Goal: Information Seeking & Learning: Find specific page/section

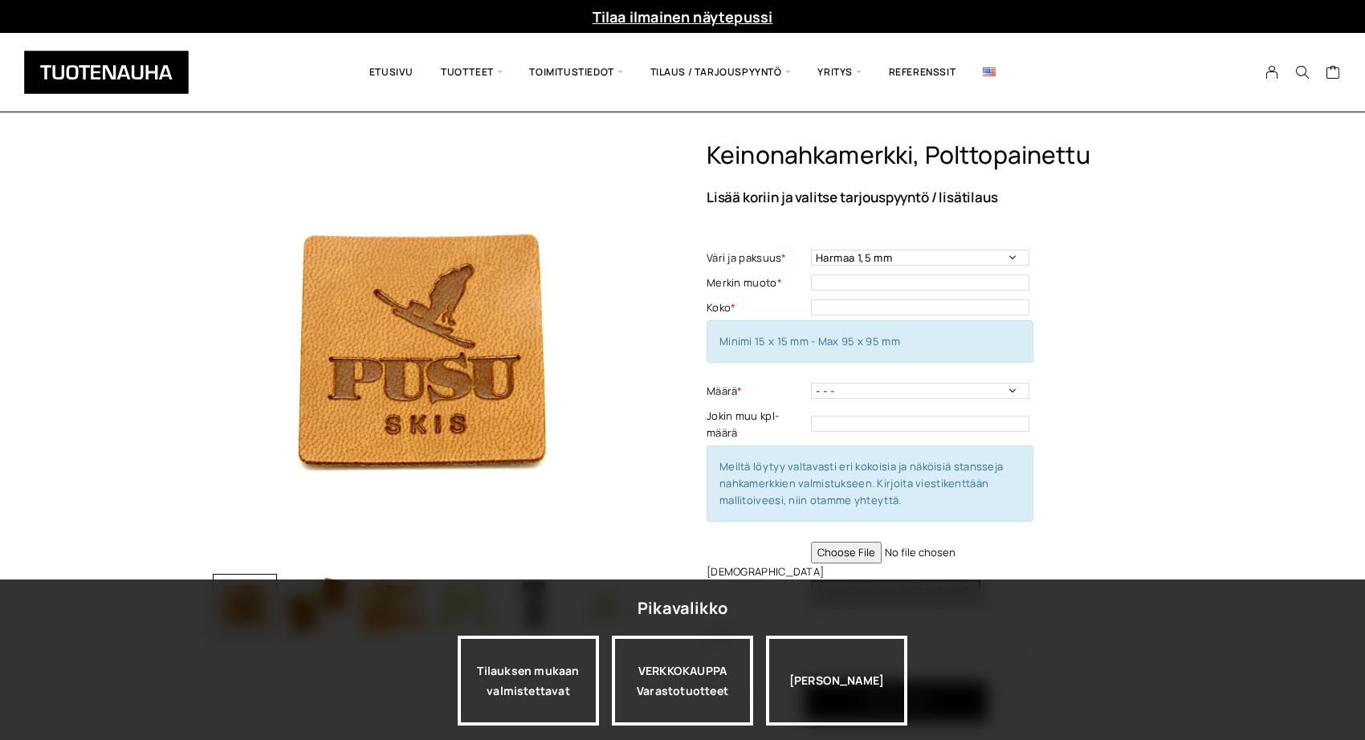
click at [852, 676] on div "Jatka katselua" at bounding box center [836, 681] width 141 height 90
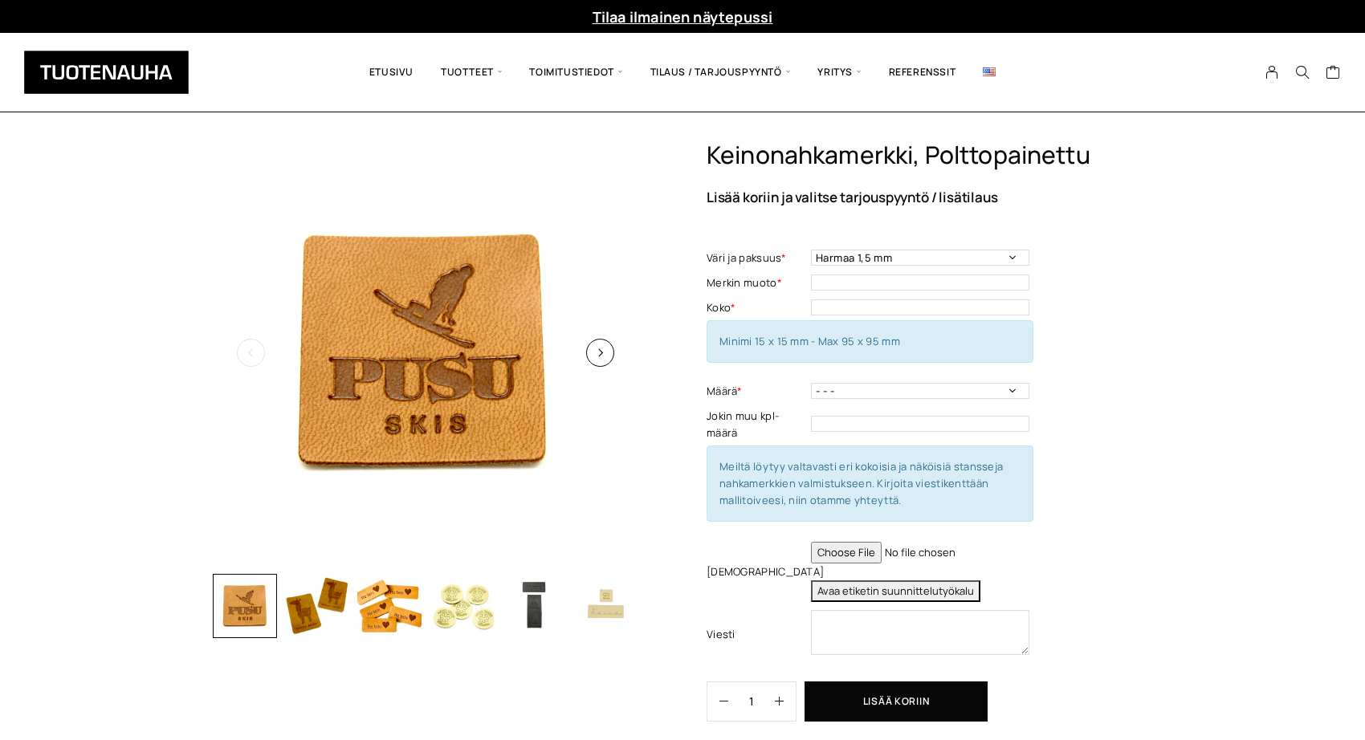
click at [612, 361] on img at bounding box center [425, 352] width 425 height 425
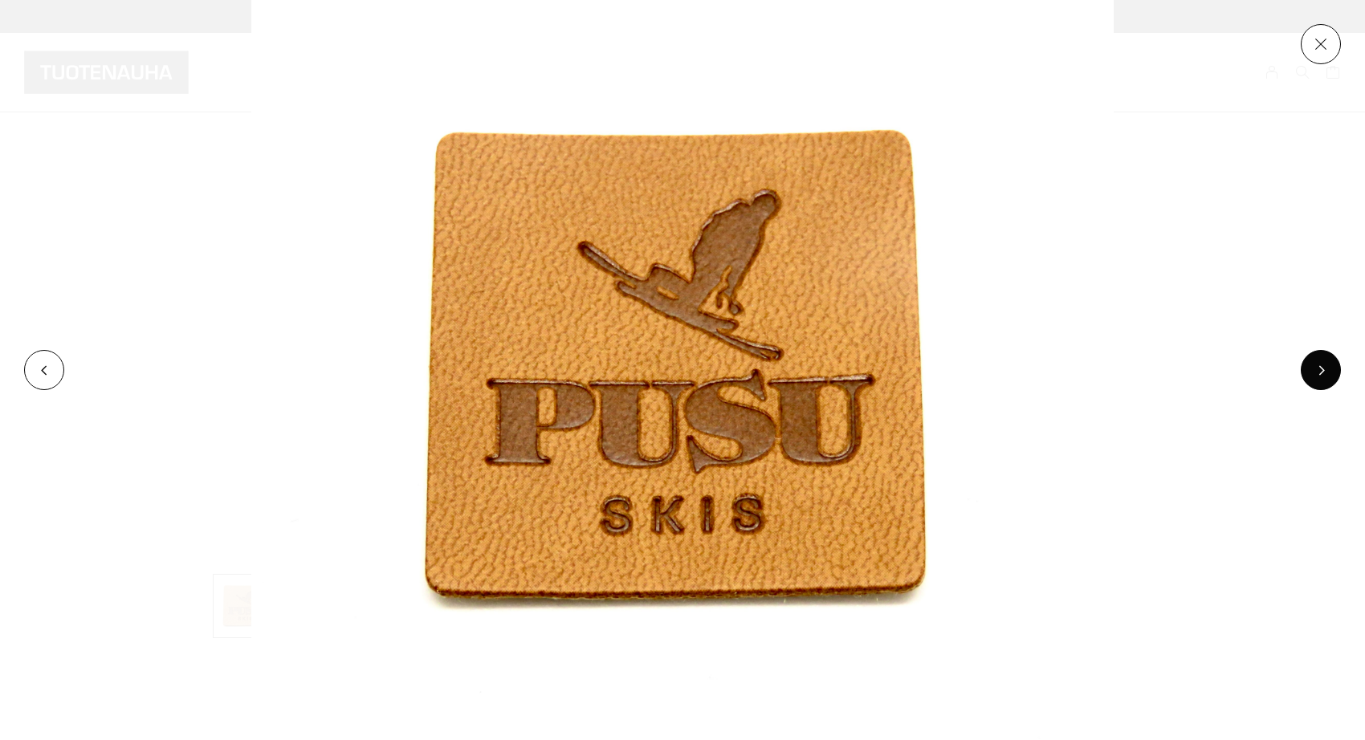
click at [1325, 372] on button at bounding box center [1320, 370] width 40 height 40
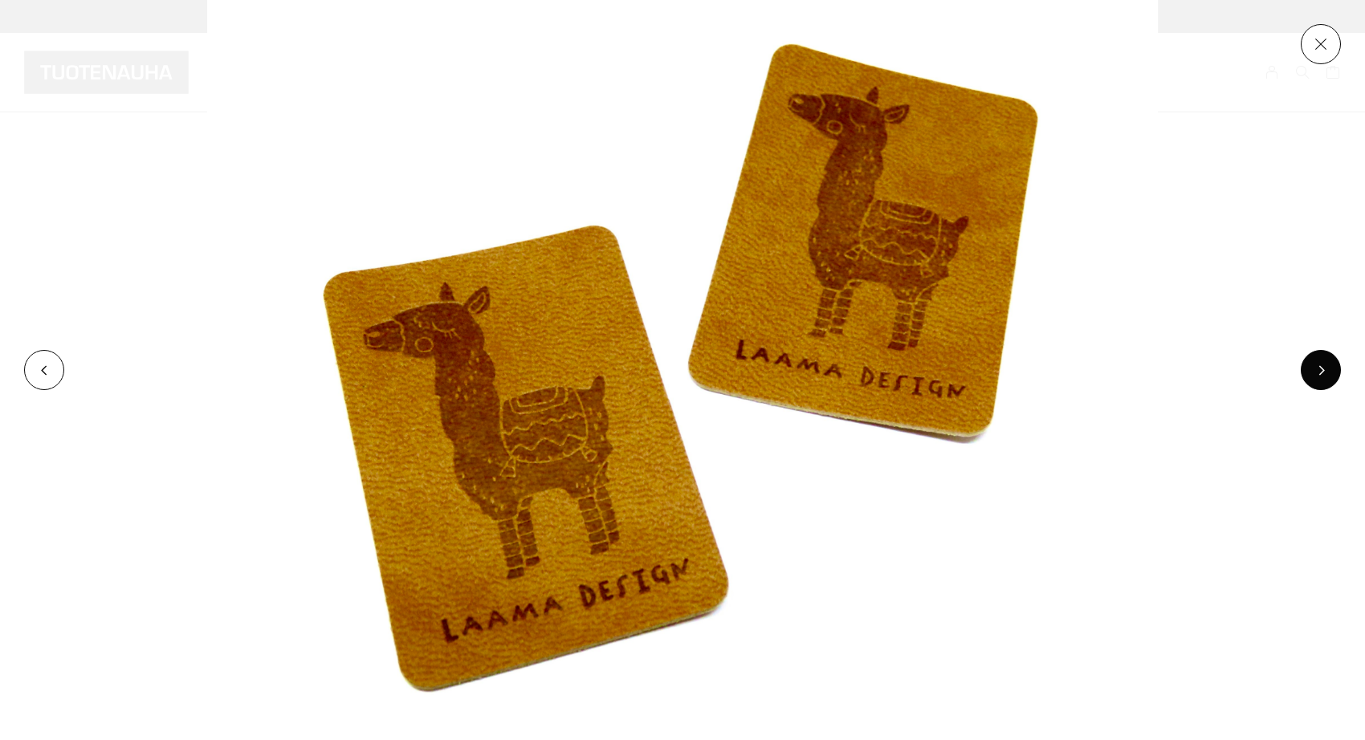
click at [1313, 372] on button at bounding box center [1320, 370] width 40 height 40
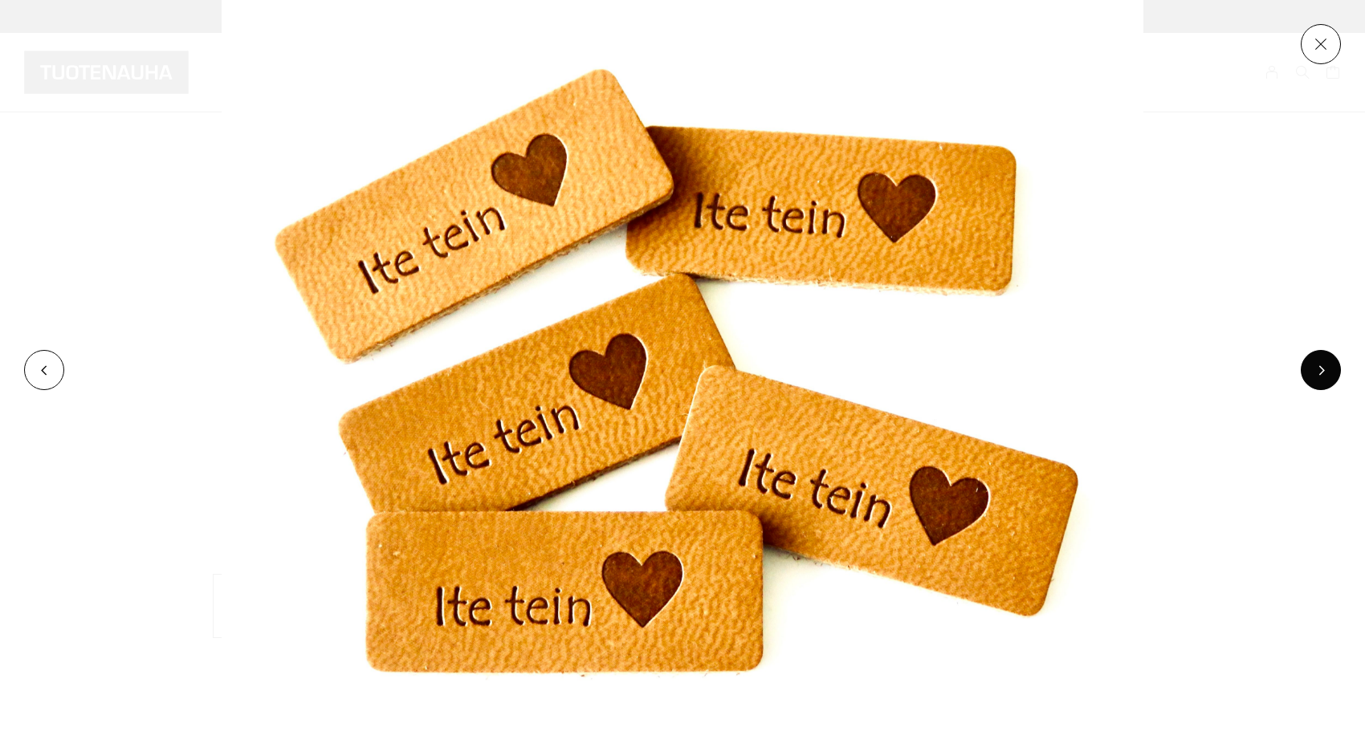
click at [1311, 372] on button at bounding box center [1320, 370] width 40 height 40
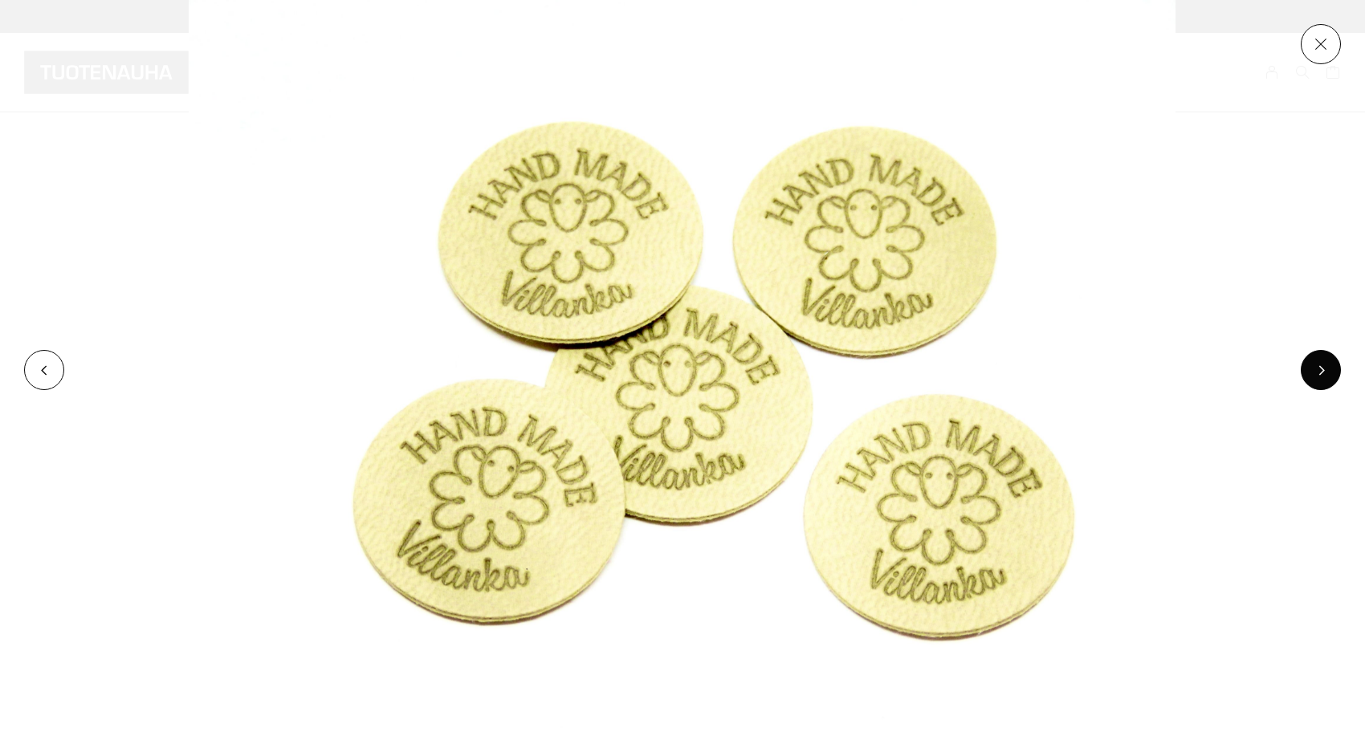
click at [1305, 372] on button at bounding box center [1320, 370] width 40 height 40
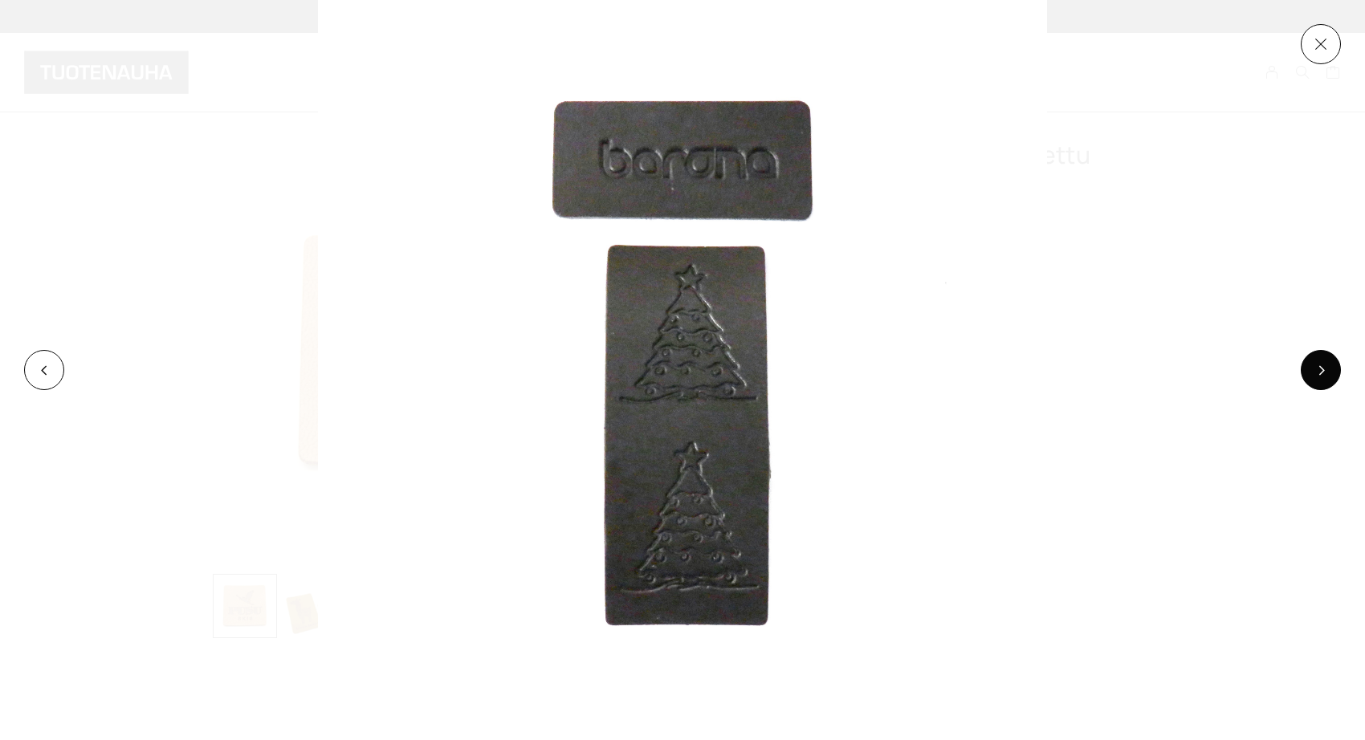
click at [1312, 372] on button at bounding box center [1320, 370] width 40 height 40
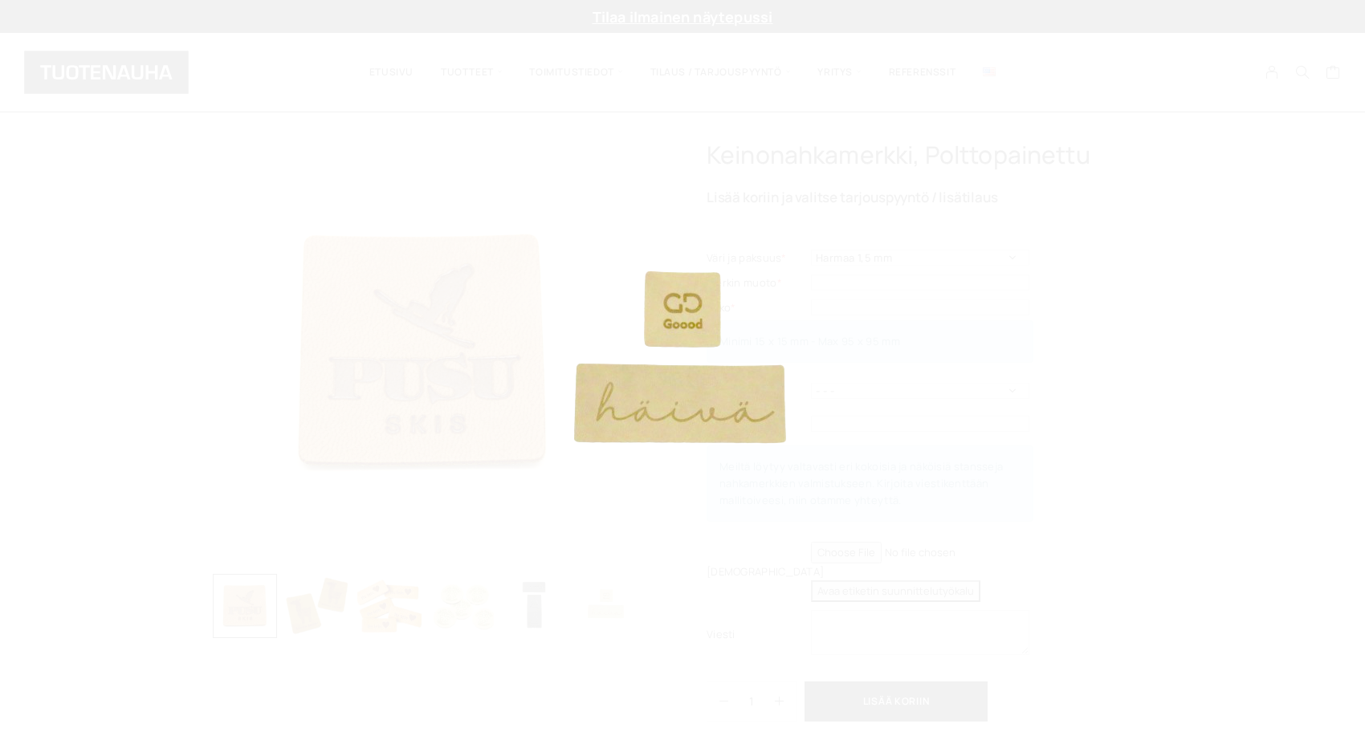
click at [1314, 372] on button at bounding box center [1320, 370] width 40 height 40
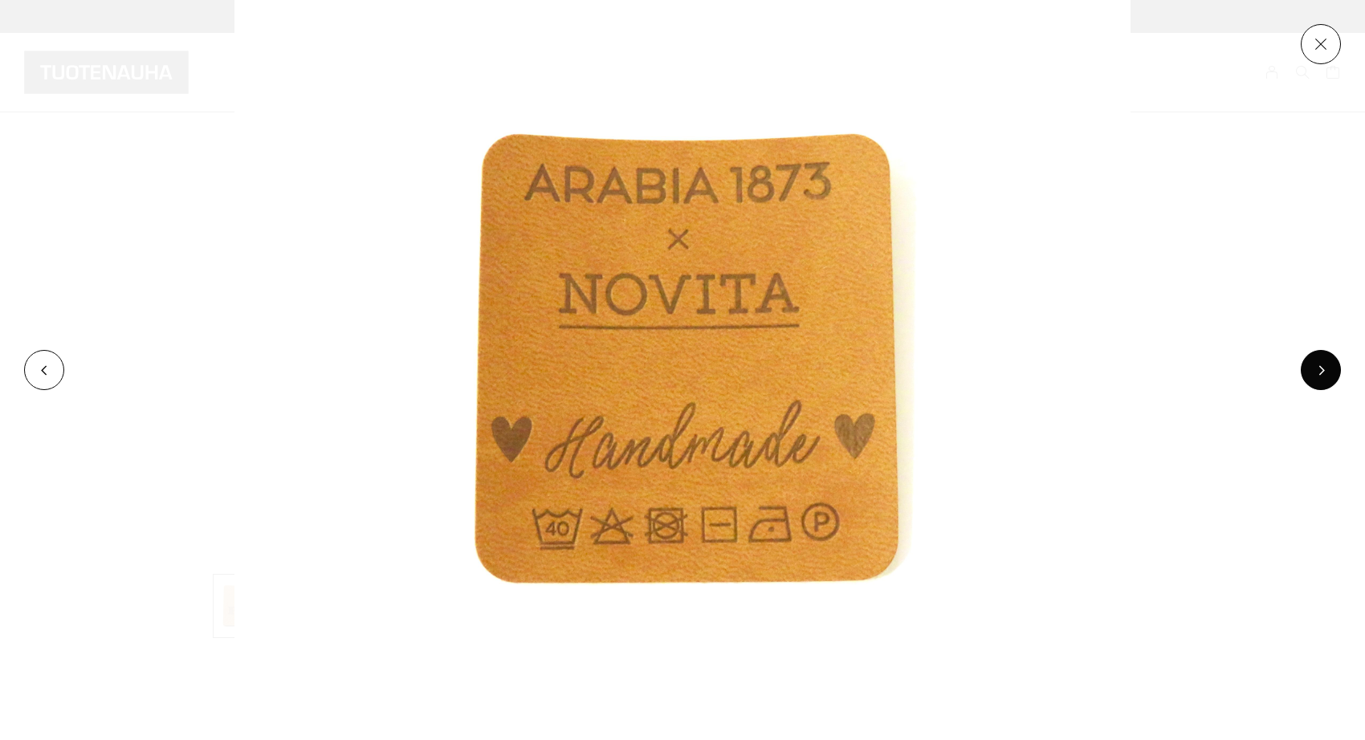
click at [1315, 376] on button at bounding box center [1320, 370] width 40 height 40
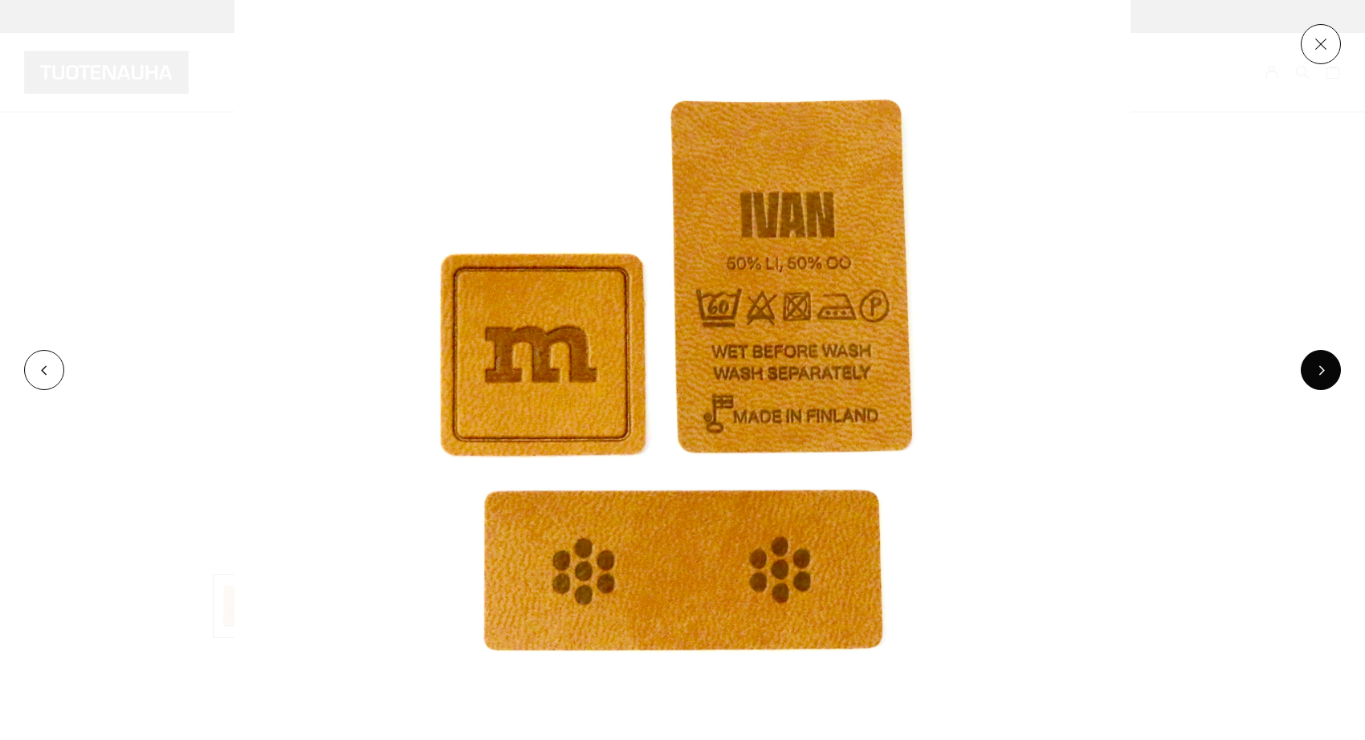
click at [1321, 379] on button at bounding box center [1320, 370] width 40 height 40
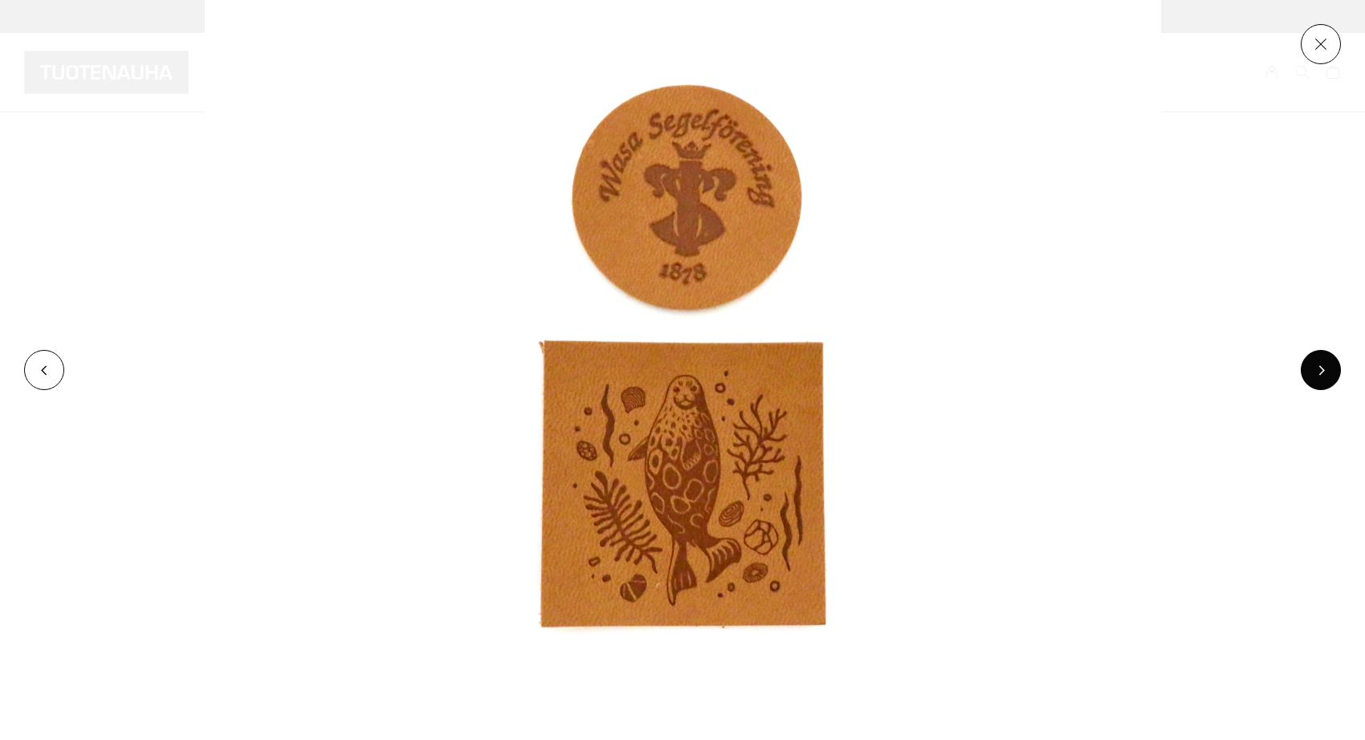
click at [1321, 377] on button at bounding box center [1320, 370] width 40 height 40
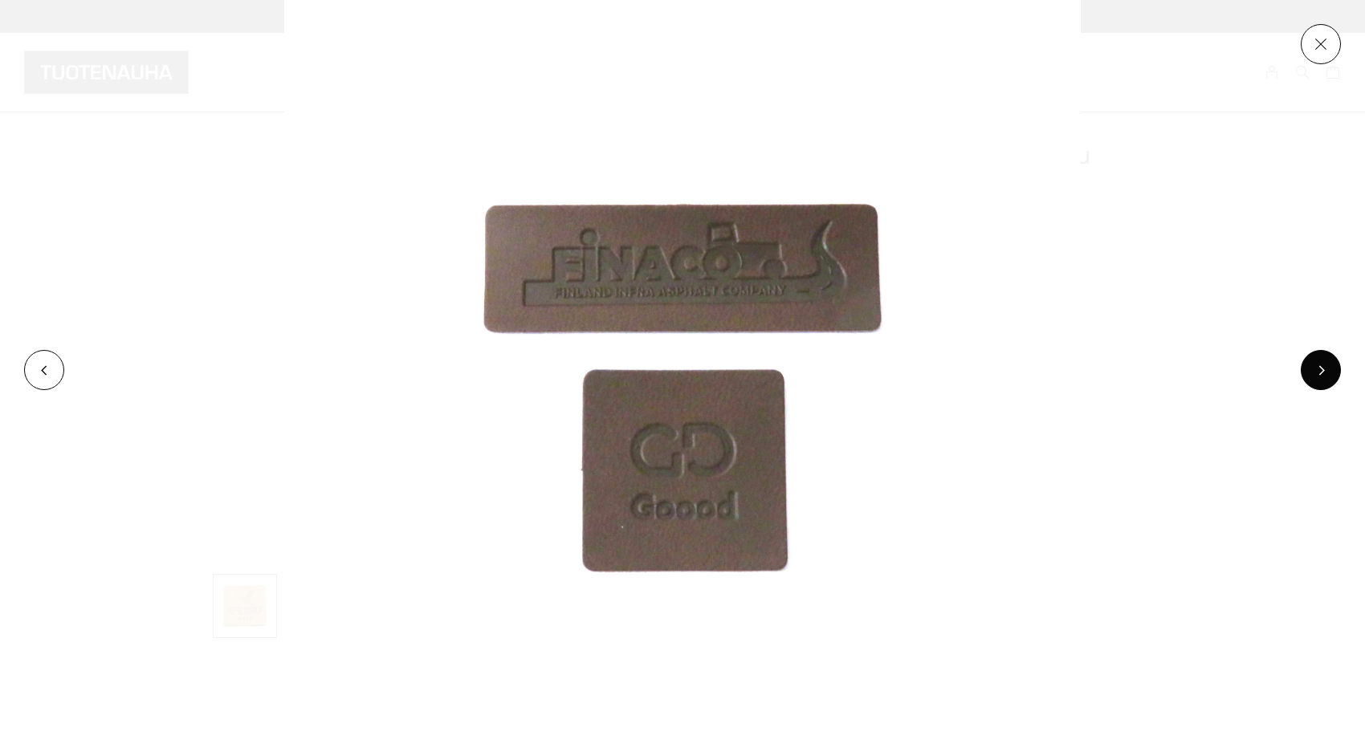
click at [1322, 364] on button at bounding box center [1320, 370] width 40 height 40
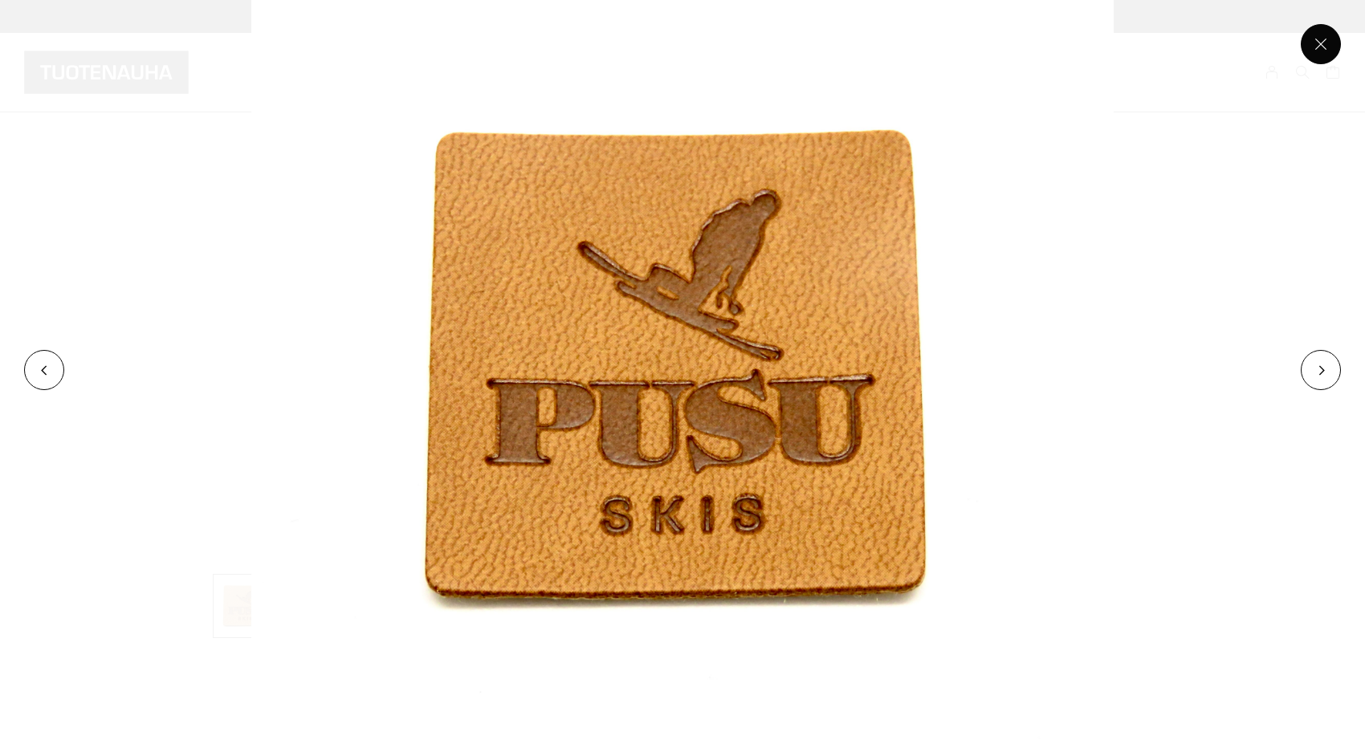
click at [1327, 35] on button at bounding box center [1320, 44] width 40 height 40
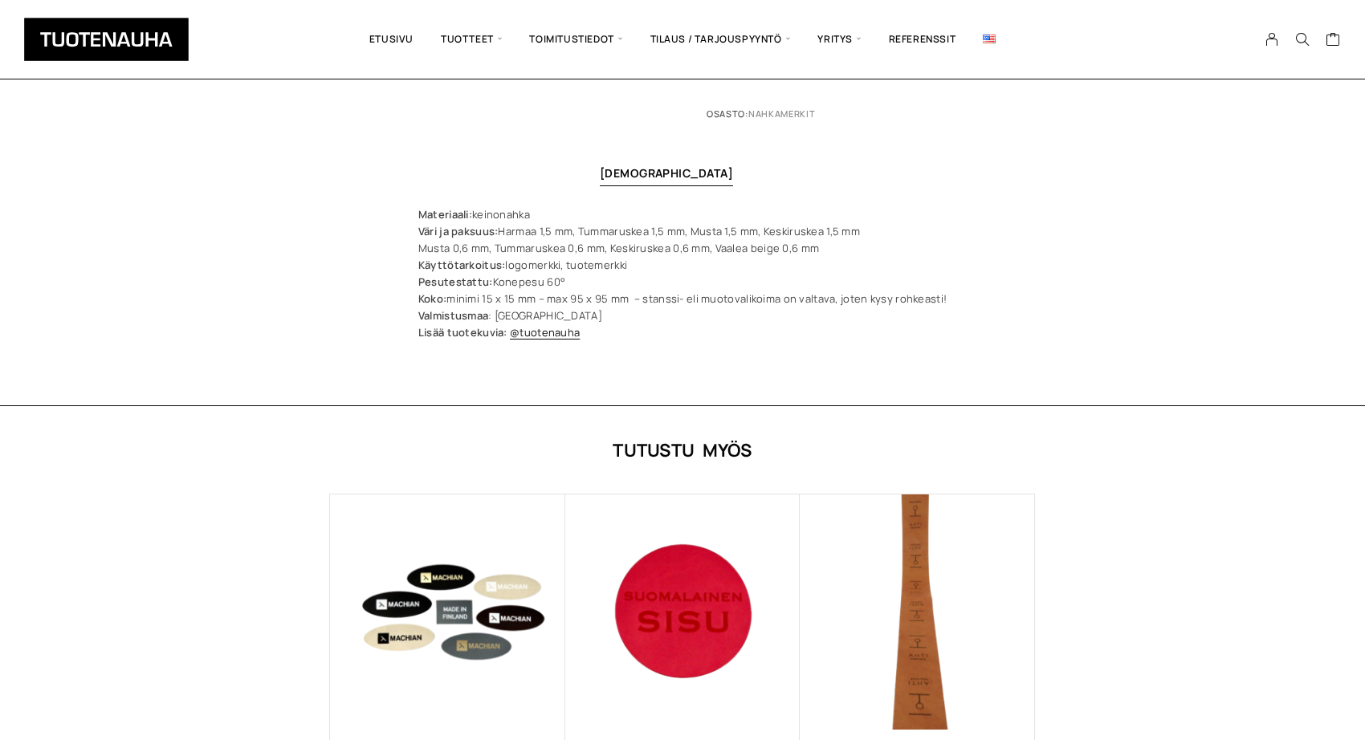
scroll to position [883, 0]
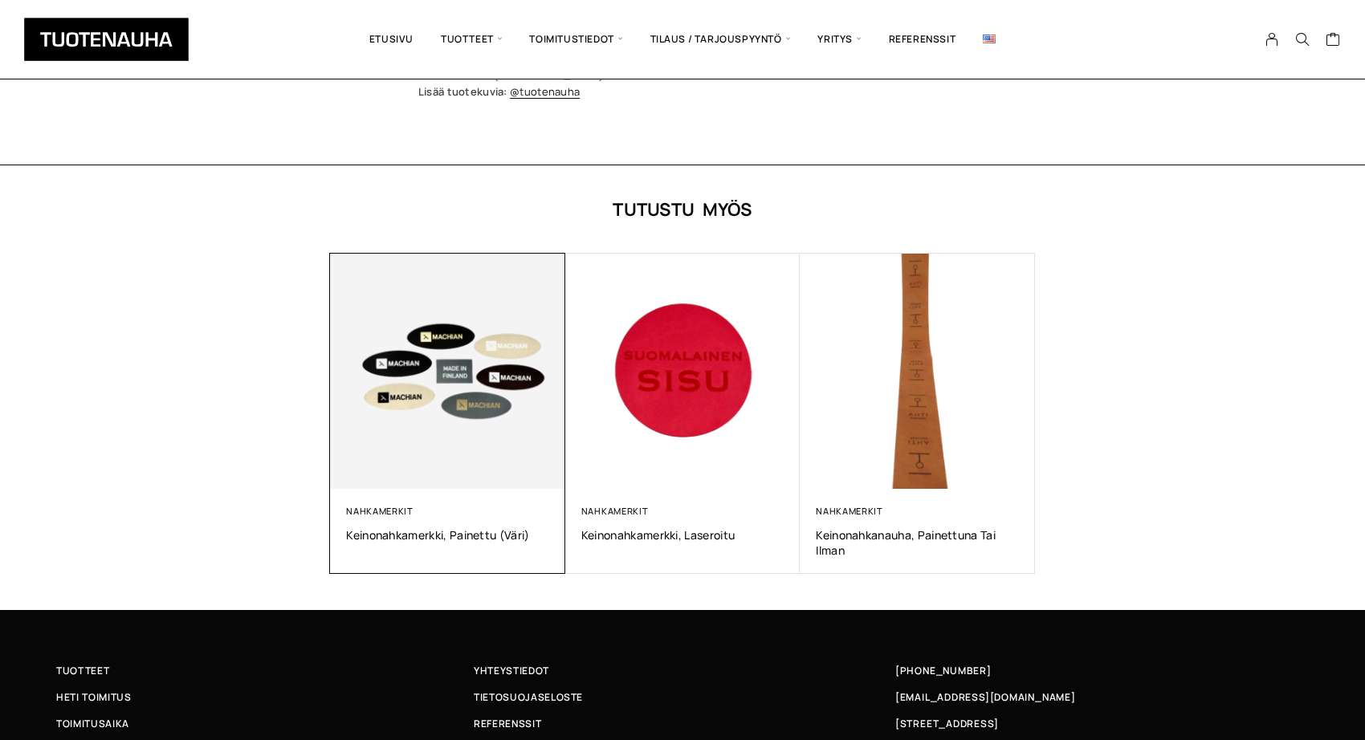
click at [458, 394] on img at bounding box center [447, 371] width 235 height 235
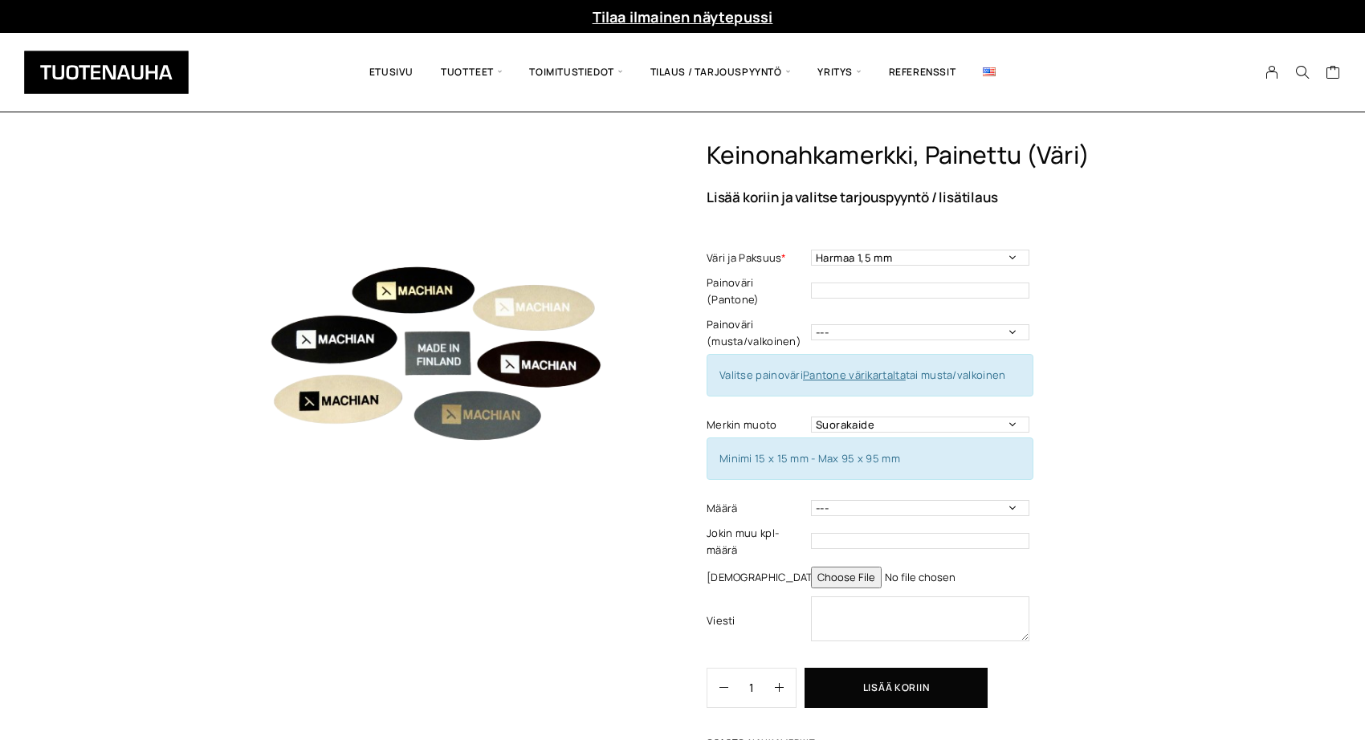
click at [458, 393] on img at bounding box center [425, 352] width 425 height 425
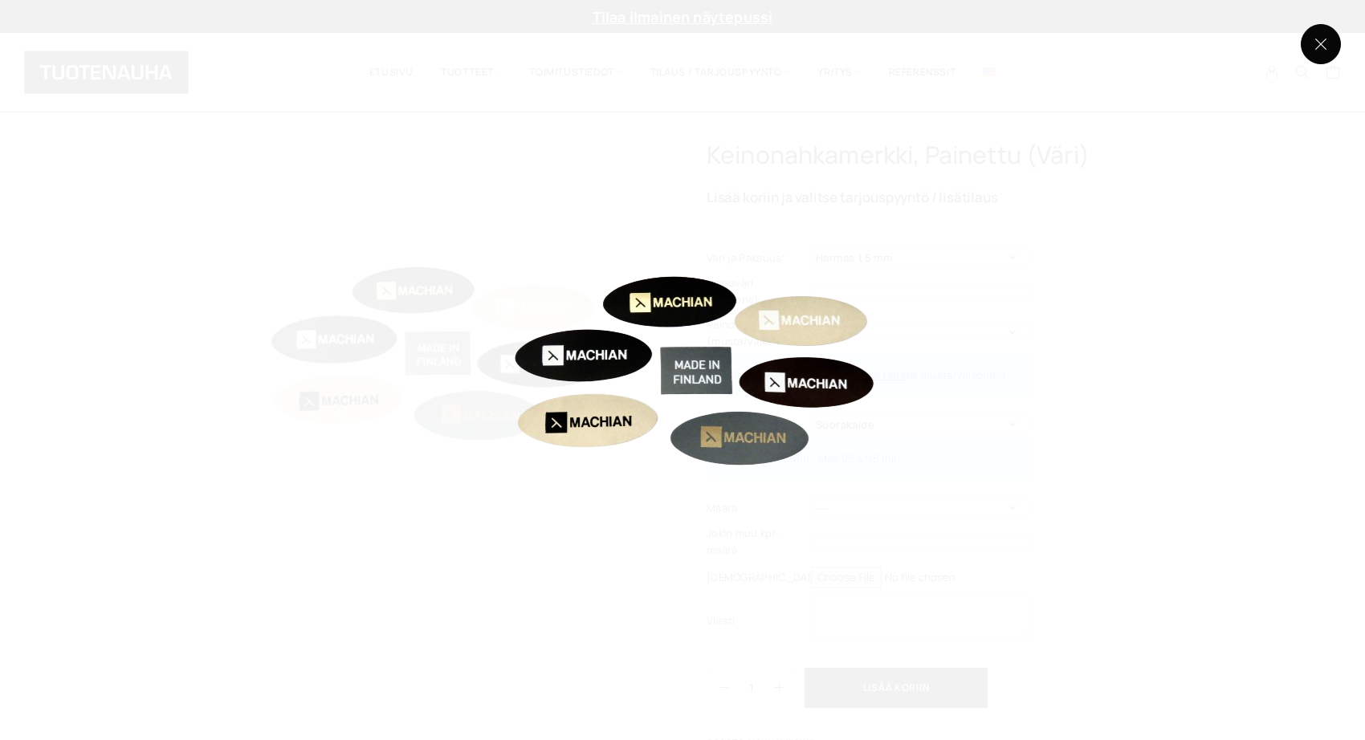
click at [1323, 39] on button at bounding box center [1320, 44] width 40 height 40
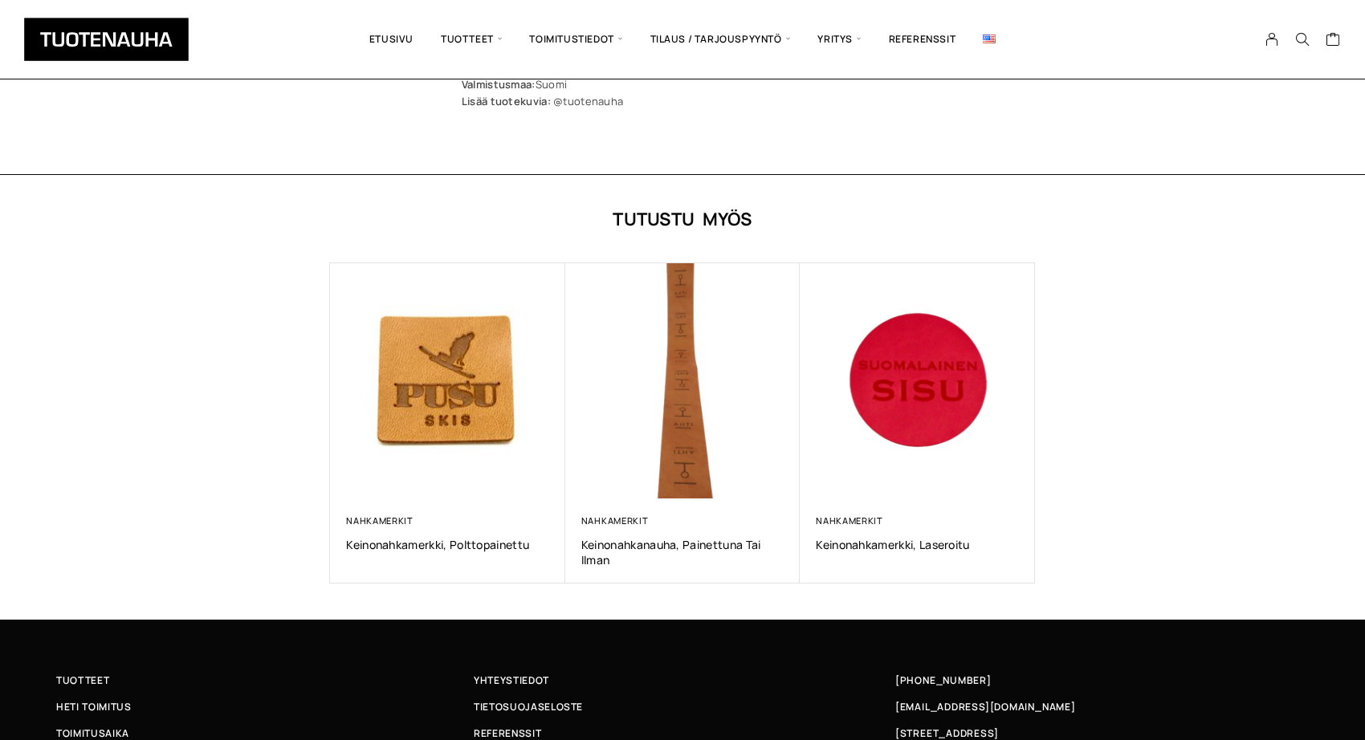
scroll to position [763, 0]
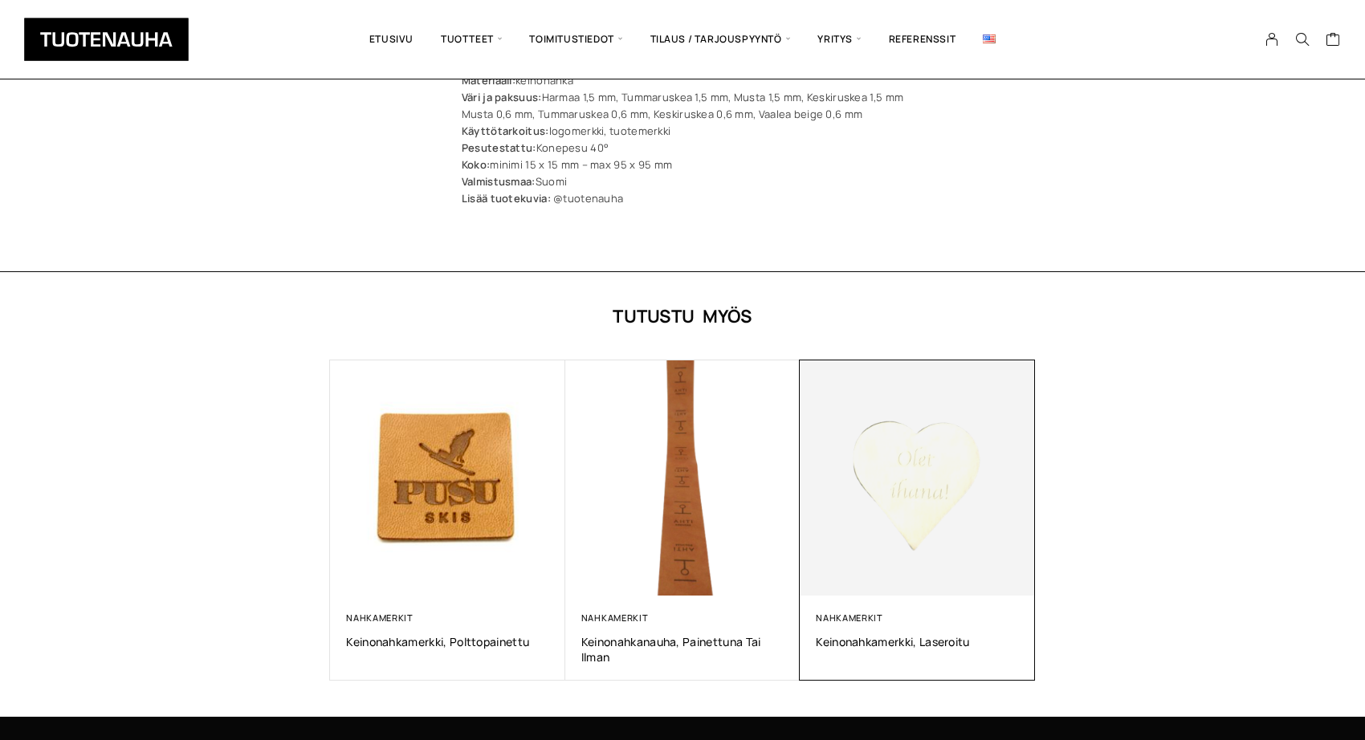
click at [927, 471] on img at bounding box center [917, 478] width 246 height 246
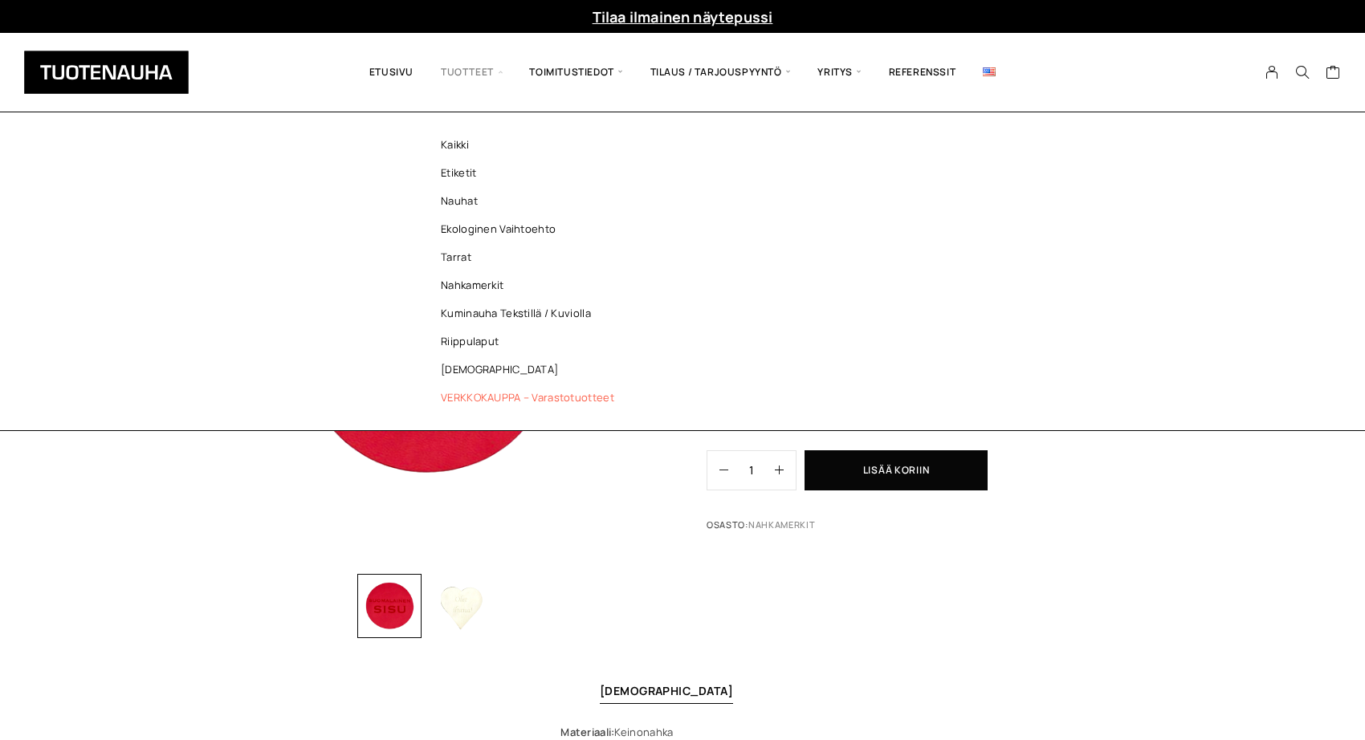
click at [484, 395] on link "VERKKOKAUPPA – Varastotuotteet" at bounding box center [531, 398] width 233 height 28
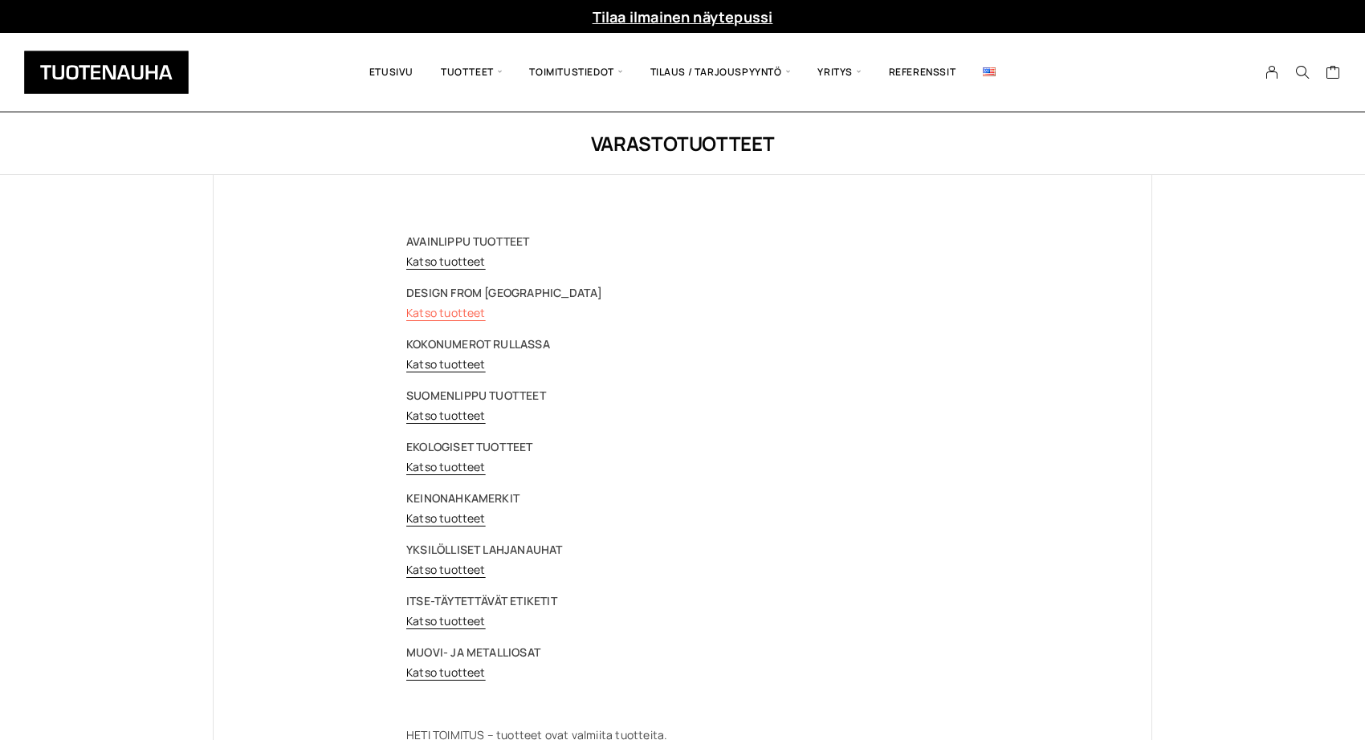
click at [433, 311] on link "Katso tuotteet" at bounding box center [445, 312] width 79 height 15
click at [433, 421] on link "Katso tuotteet" at bounding box center [445, 415] width 79 height 15
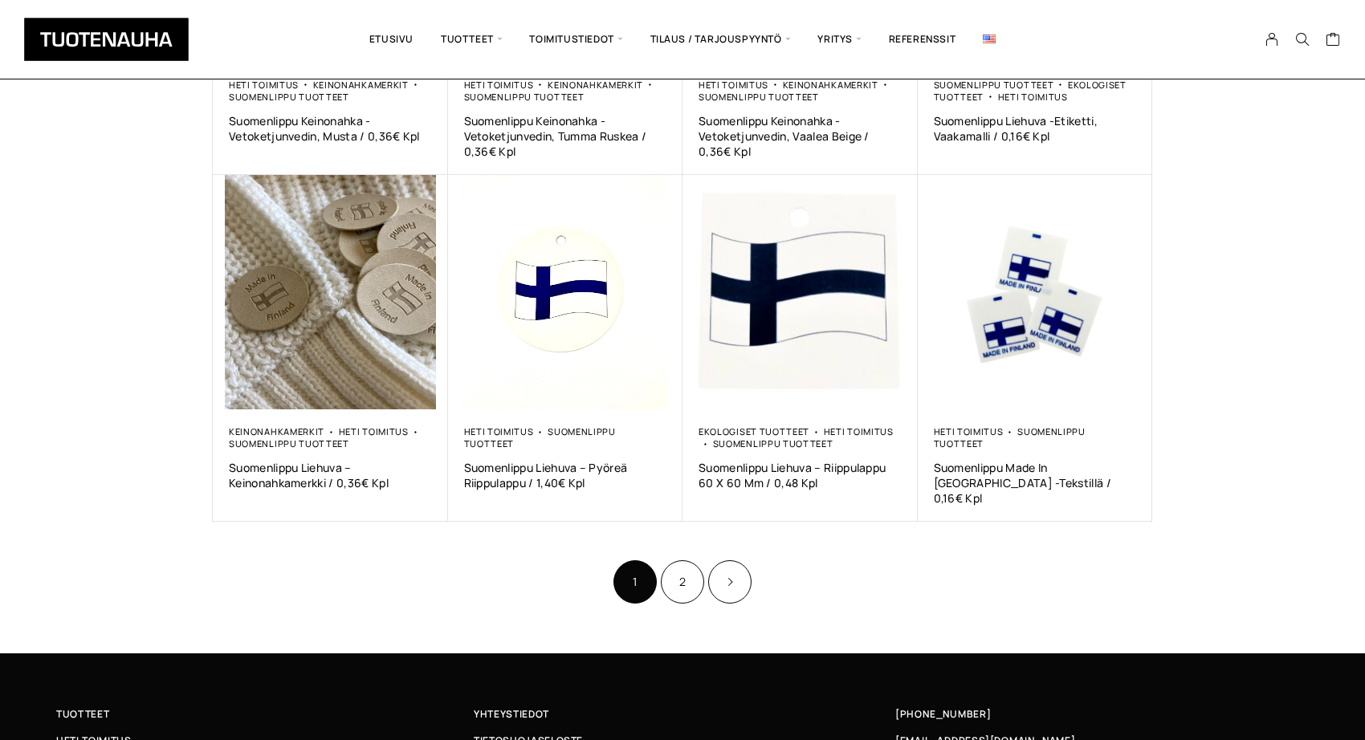
scroll to position [970, 0]
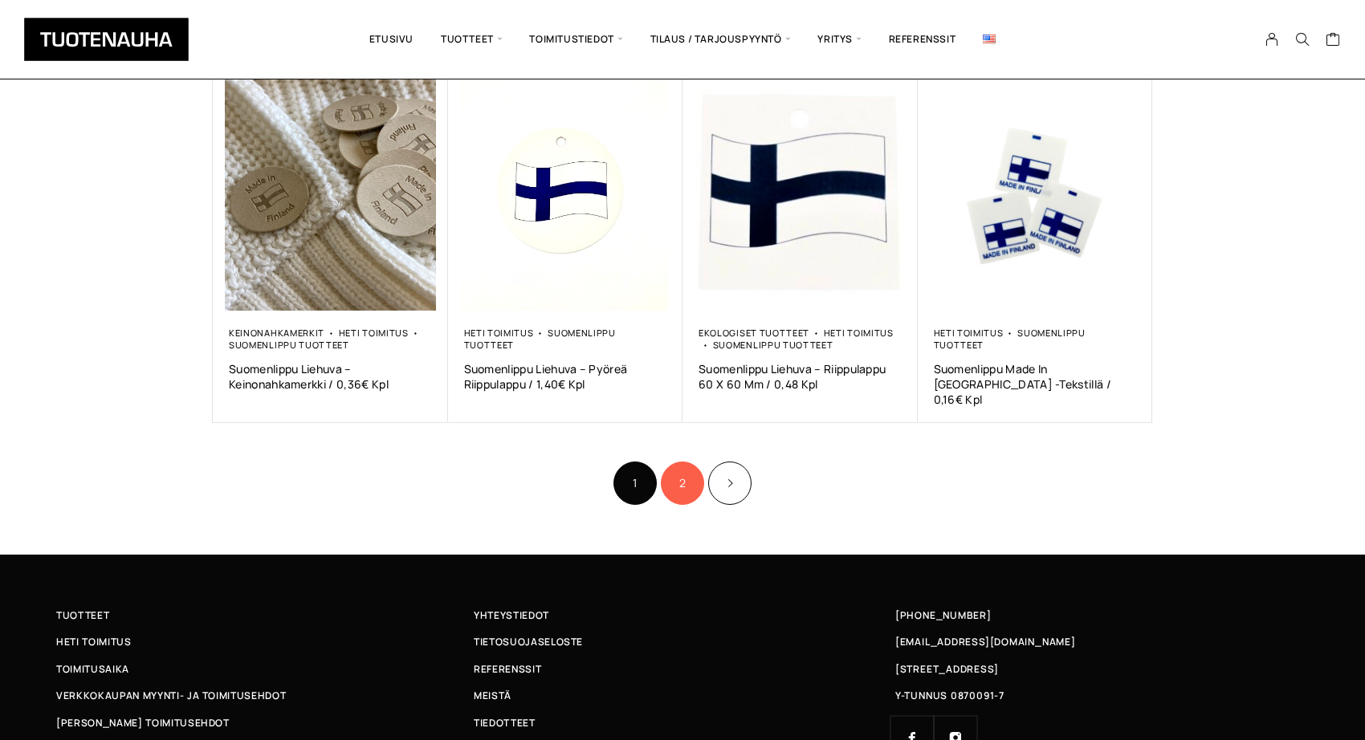
click at [686, 466] on link "2" at bounding box center [682, 483] width 43 height 43
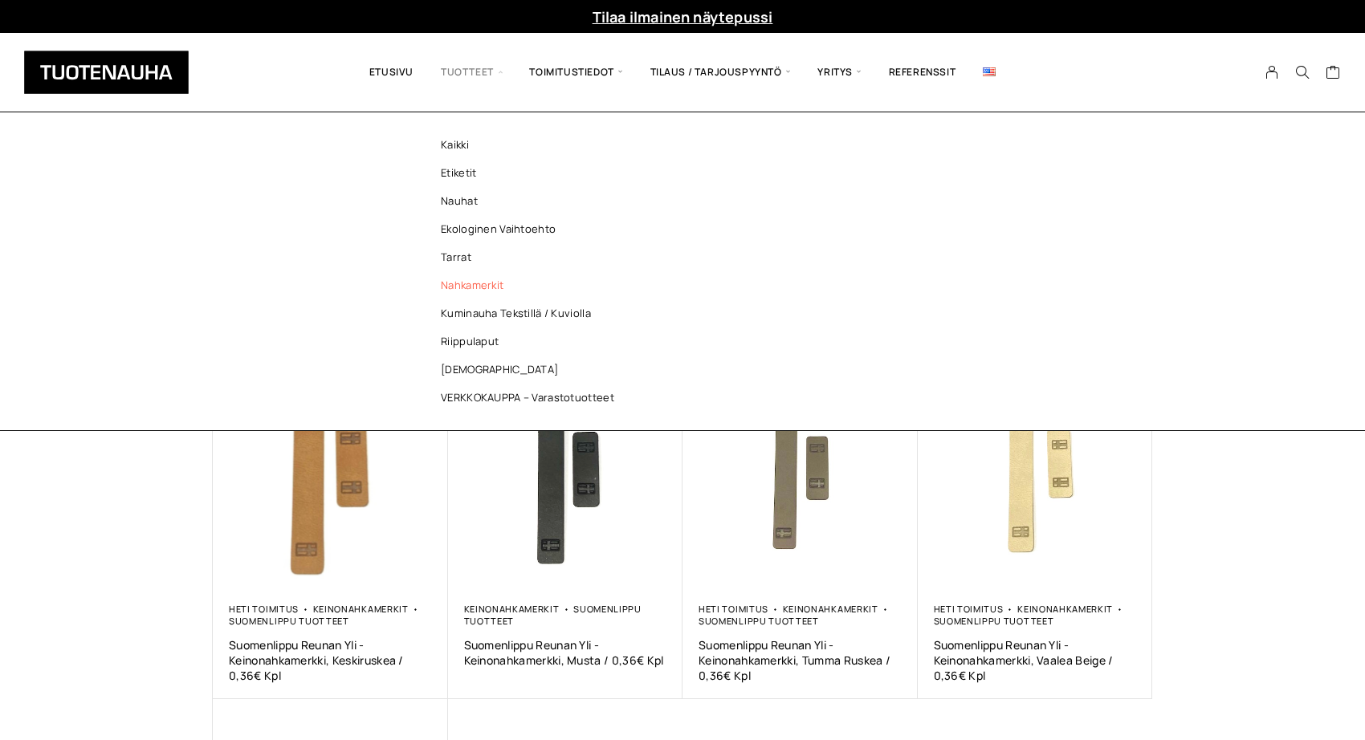
click at [474, 284] on link "Nahkamerkit" at bounding box center [531, 285] width 233 height 28
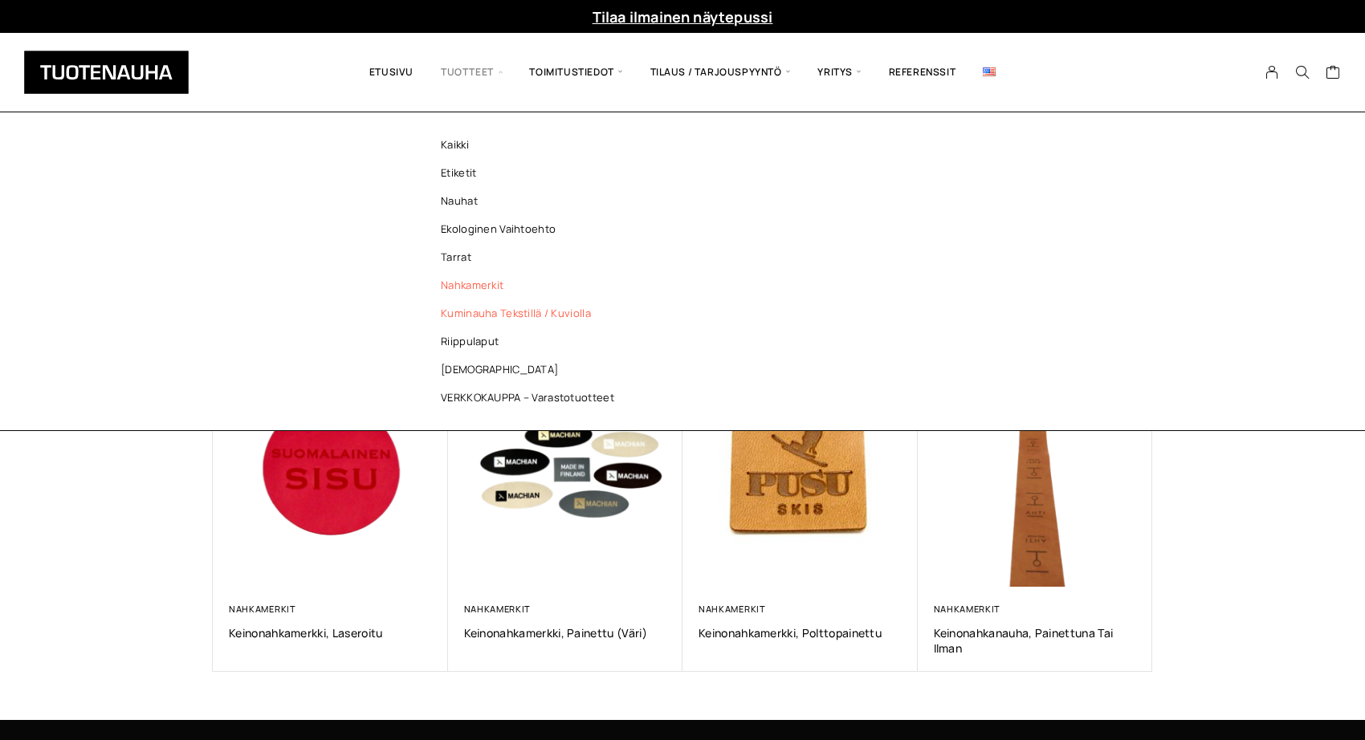
click at [543, 315] on link "Kuminauha tekstillä / kuviolla" at bounding box center [531, 313] width 233 height 28
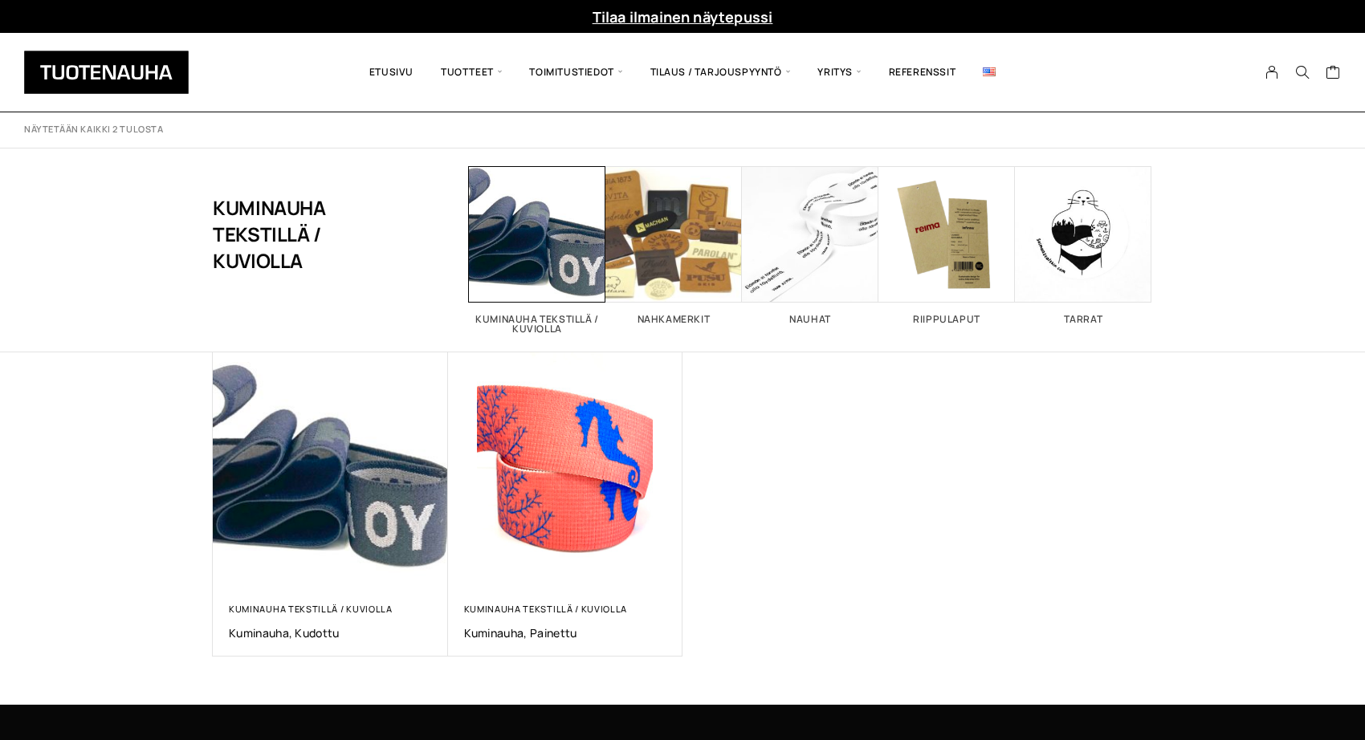
scroll to position [80, 0]
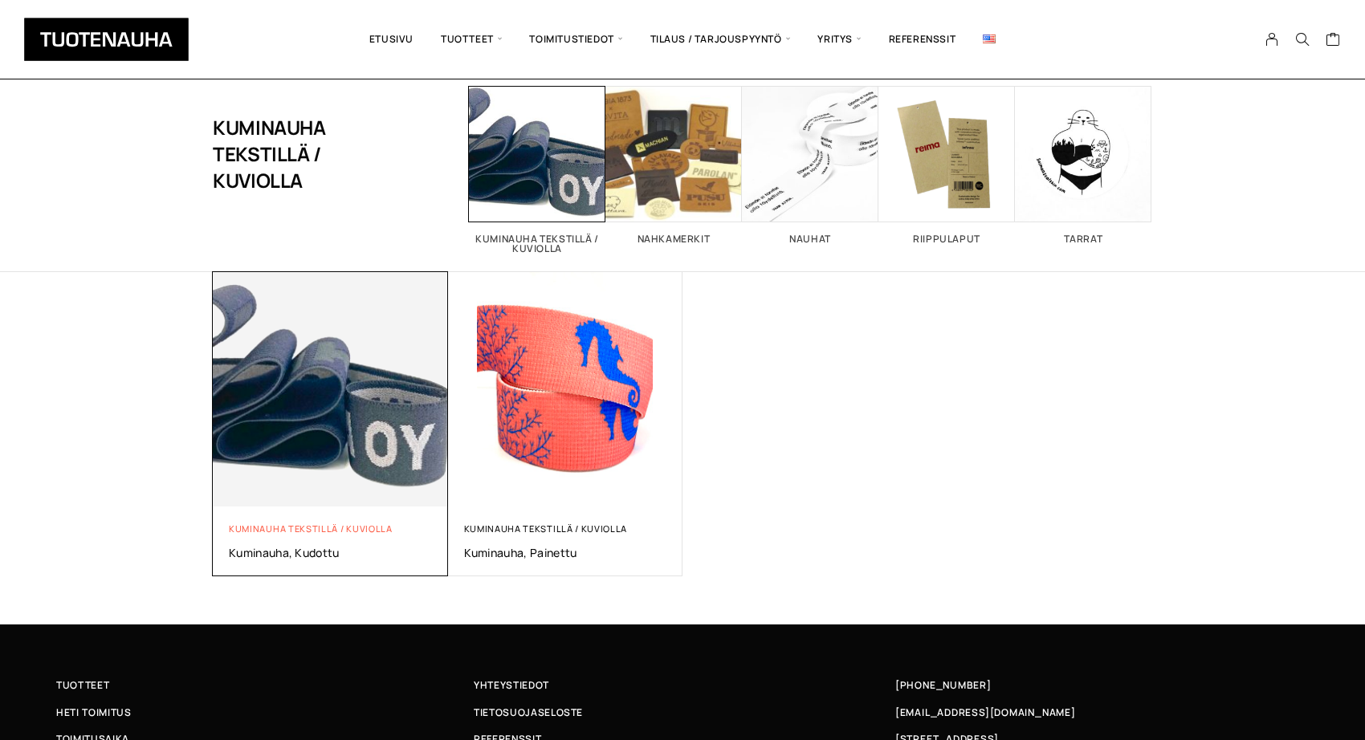
click at [333, 523] on link "Kuminauha tekstillä / kuviolla" at bounding box center [311, 529] width 164 height 12
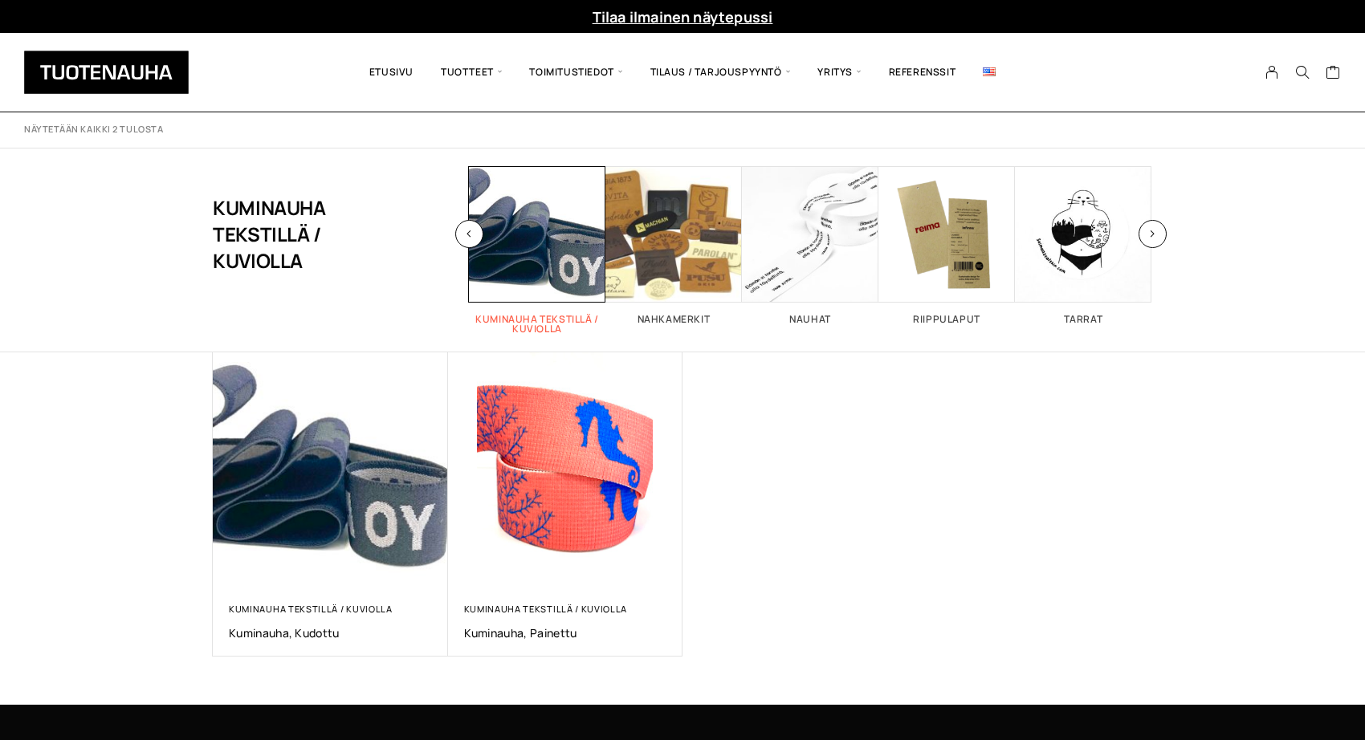
click at [522, 260] on span "Visit product category Kuminauha tekstillä / kuviolla" at bounding box center [537, 234] width 136 height 136
click at [705, 249] on span "Visit product category Nahkamerkit" at bounding box center [673, 234] width 136 height 136
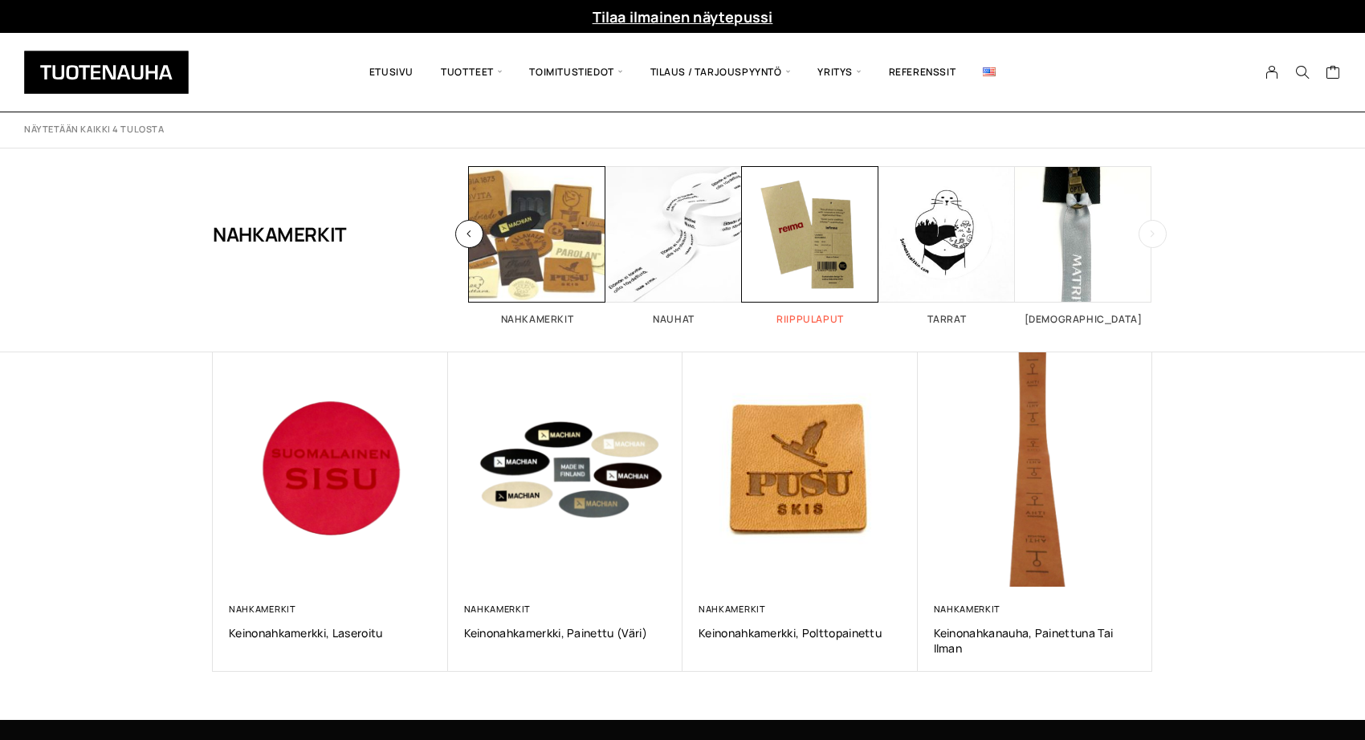
click at [806, 266] on span "Visit product category Riippulaput" at bounding box center [810, 234] width 136 height 136
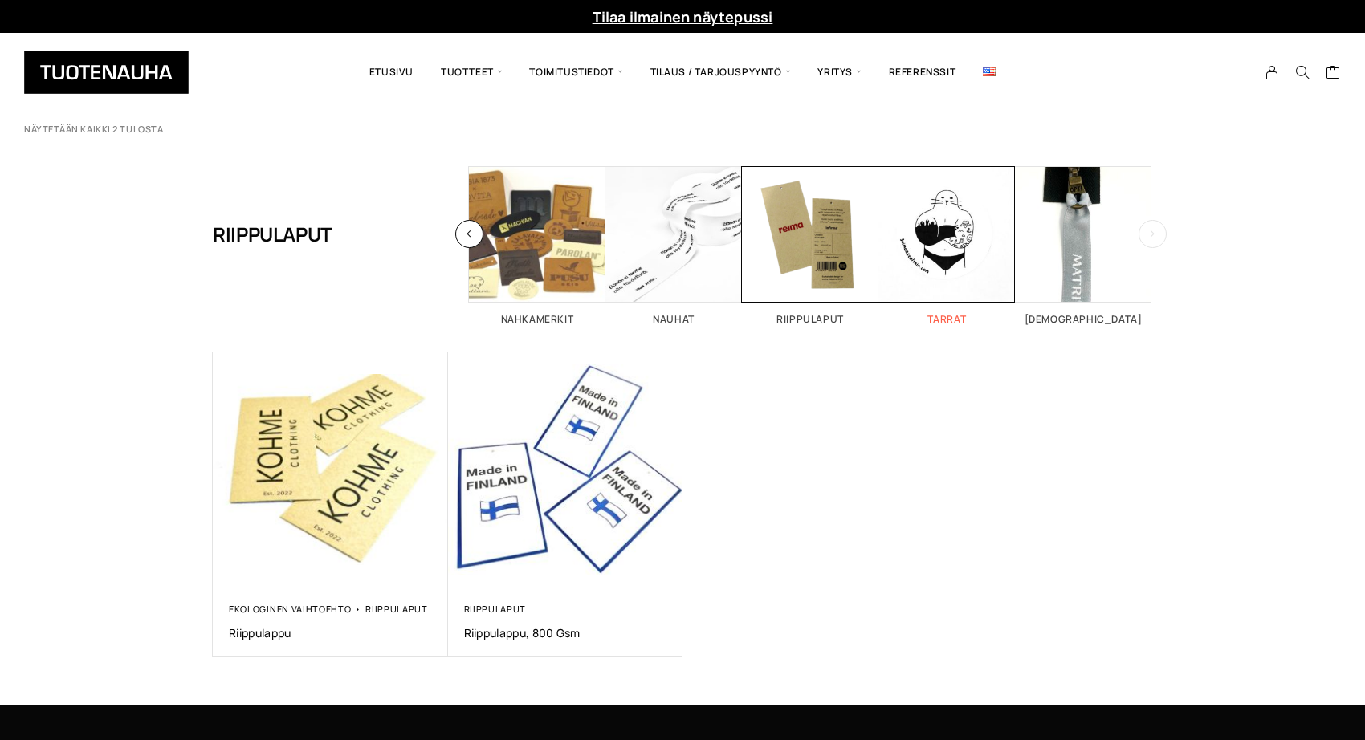
click at [949, 245] on span "Visit product category Tarrat" at bounding box center [946, 234] width 136 height 136
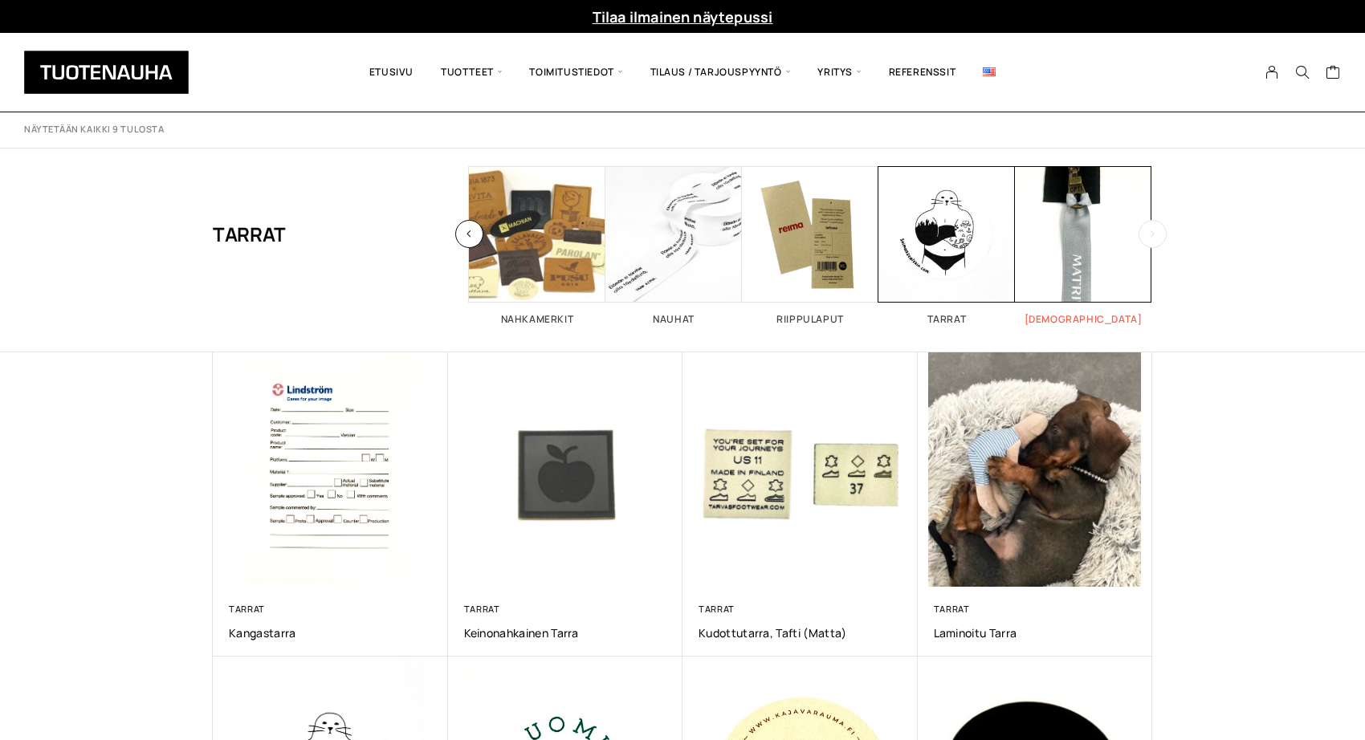
click at [1095, 262] on span "Visit product category Vedin" at bounding box center [1083, 234] width 136 height 136
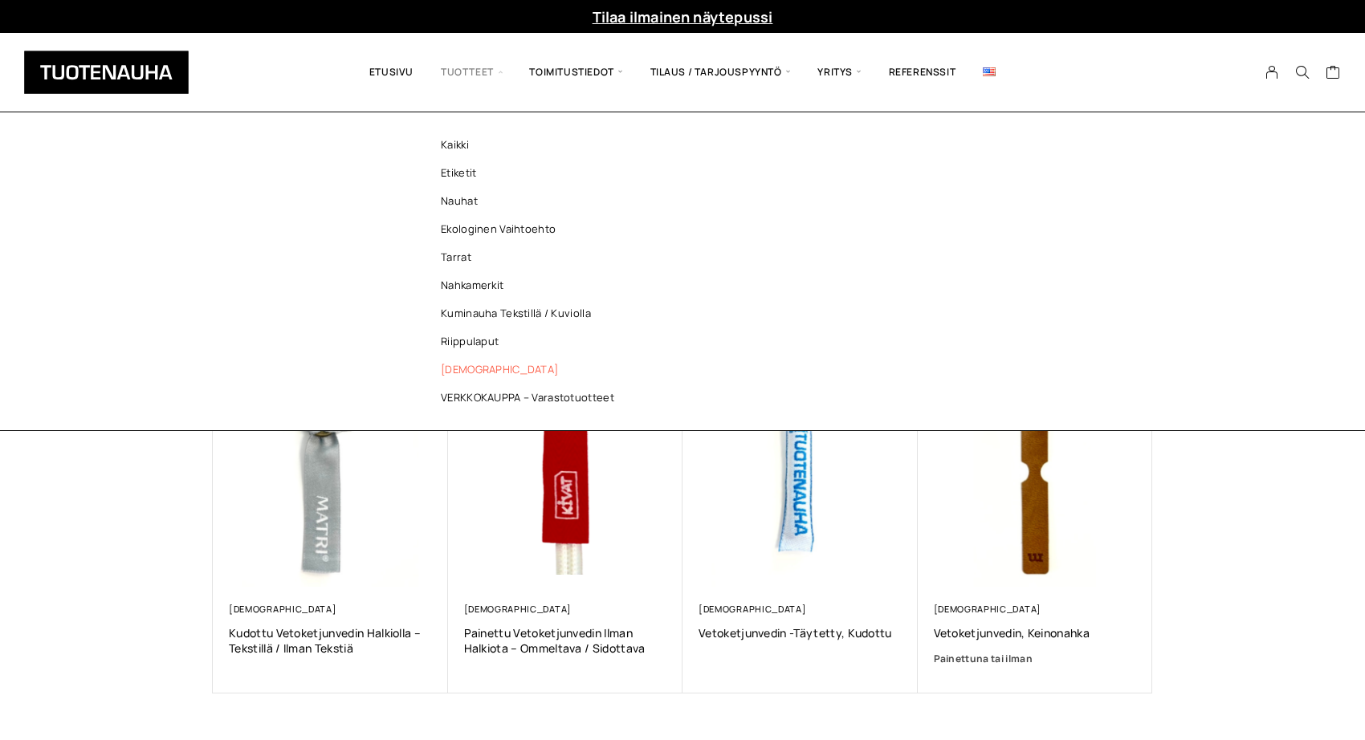
click at [464, 371] on link "[DEMOGRAPHIC_DATA]" at bounding box center [531, 370] width 233 height 28
click at [466, 143] on link "Kaikki" at bounding box center [531, 145] width 233 height 28
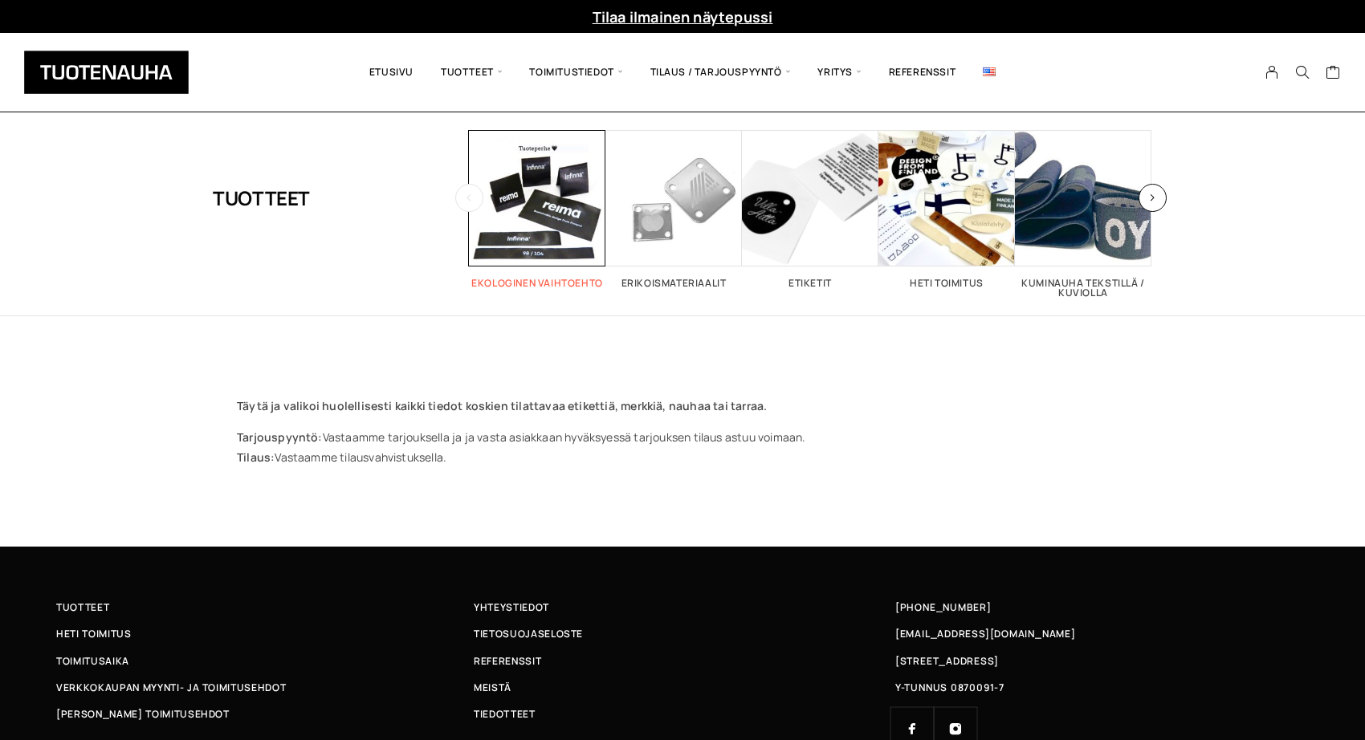
click at [535, 225] on span "Visit product category Ekologinen vaihtoehto" at bounding box center [537, 198] width 136 height 136
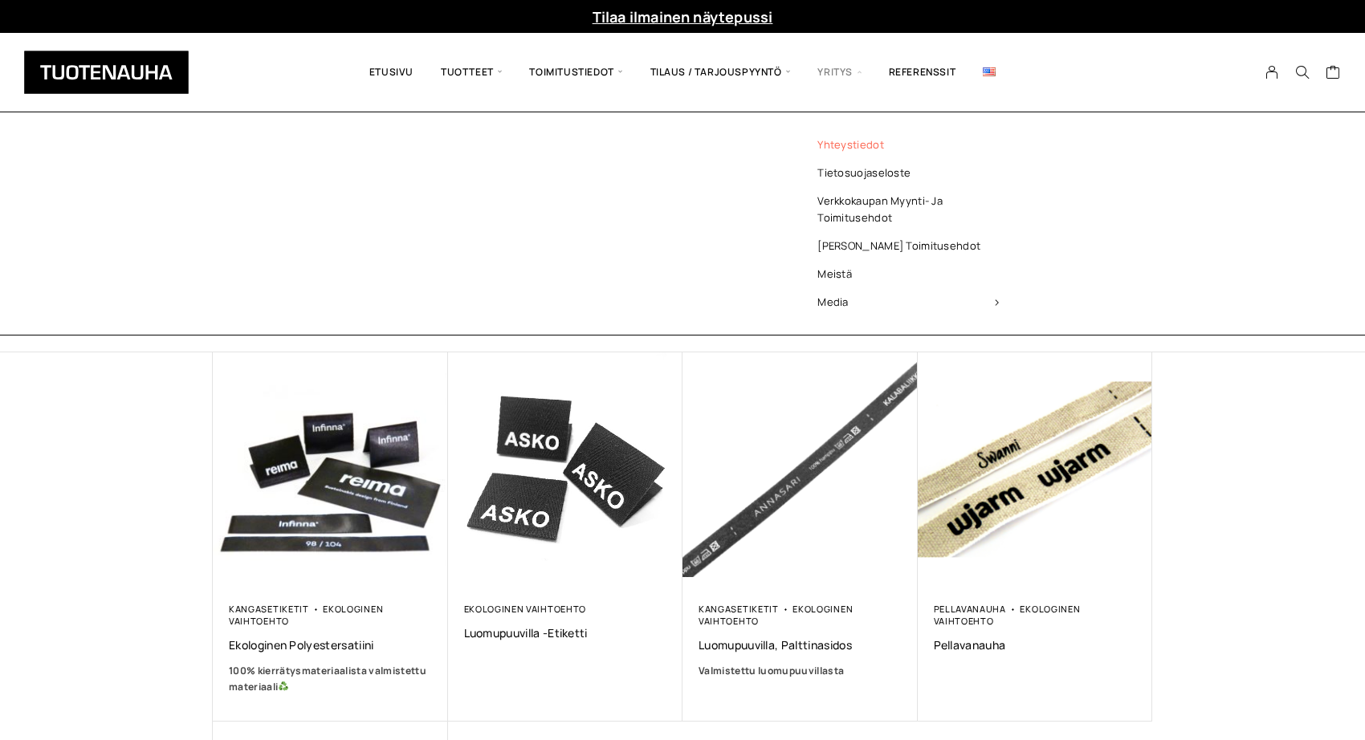
click at [851, 144] on link "Yhteystiedot" at bounding box center [907, 145] width 233 height 28
